Goal: Task Accomplishment & Management: Complete application form

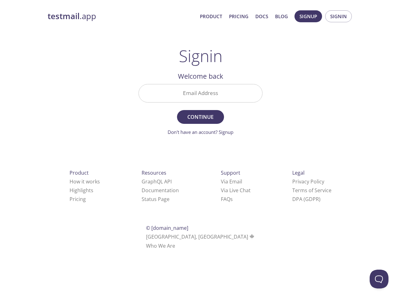
click at [200, 113] on span "Continue" at bounding box center [200, 116] width 33 height 9
click at [308, 16] on span "Signup" at bounding box center [308, 16] width 18 height 8
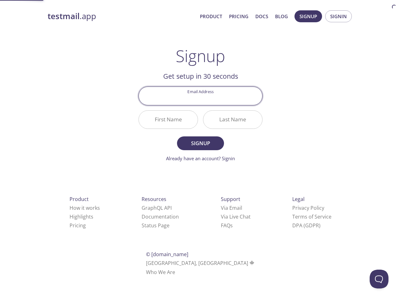
click at [338, 16] on span "Signin" at bounding box center [338, 16] width 17 height 8
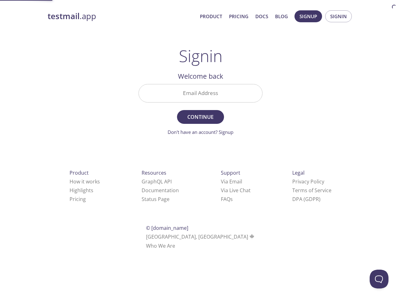
click at [200, 93] on input "Email Address" at bounding box center [200, 93] width 123 height 18
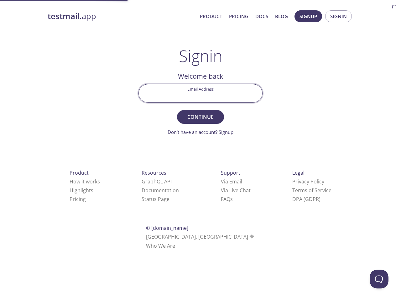
click at [221, 181] on link "Via Email" at bounding box center [231, 181] width 21 height 7
click at [221, 190] on link "Via Live Chat" at bounding box center [236, 190] width 30 height 7
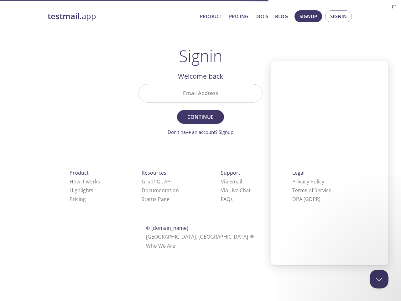
click at [221, 199] on link "FAQ s" at bounding box center [227, 198] width 12 height 7
